Goal: Task Accomplishment & Management: Manage account settings

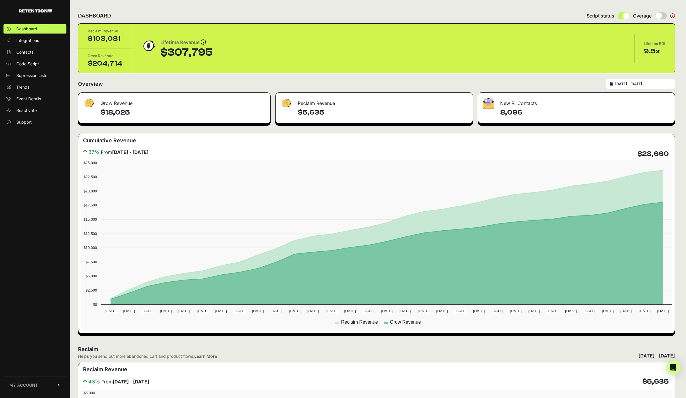
click at [654, 84] on input "[DATE] - [DATE]" at bounding box center [643, 84] width 56 height 5
click at [110, 113] on h4 "$18,025" at bounding box center [182, 112] width 165 height 9
click at [37, 386] on link "MY ACCOUNT" at bounding box center [34, 385] width 63 height 18
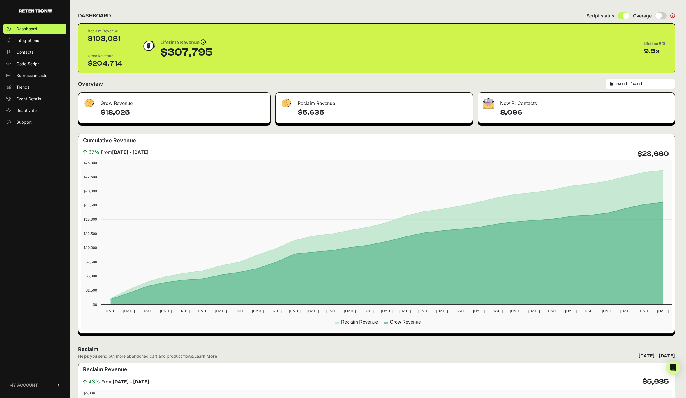
click at [37, 386] on div "Dashboard Integrations Contacts Code Script Supression Lists Trends Event Detai…" at bounding box center [35, 207] width 70 height 379
click at [44, 363] on link "Billing" at bounding box center [34, 365] width 63 height 9
